Goal: Task Accomplishment & Management: Manage account settings

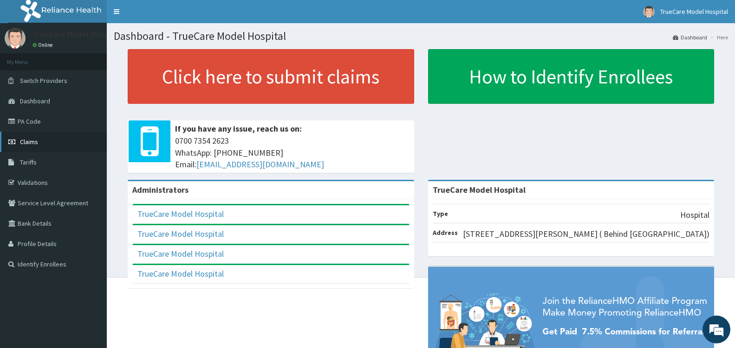
click at [32, 138] on span "Claims" at bounding box center [29, 142] width 18 height 8
